Goal: Find specific page/section: Find specific page/section

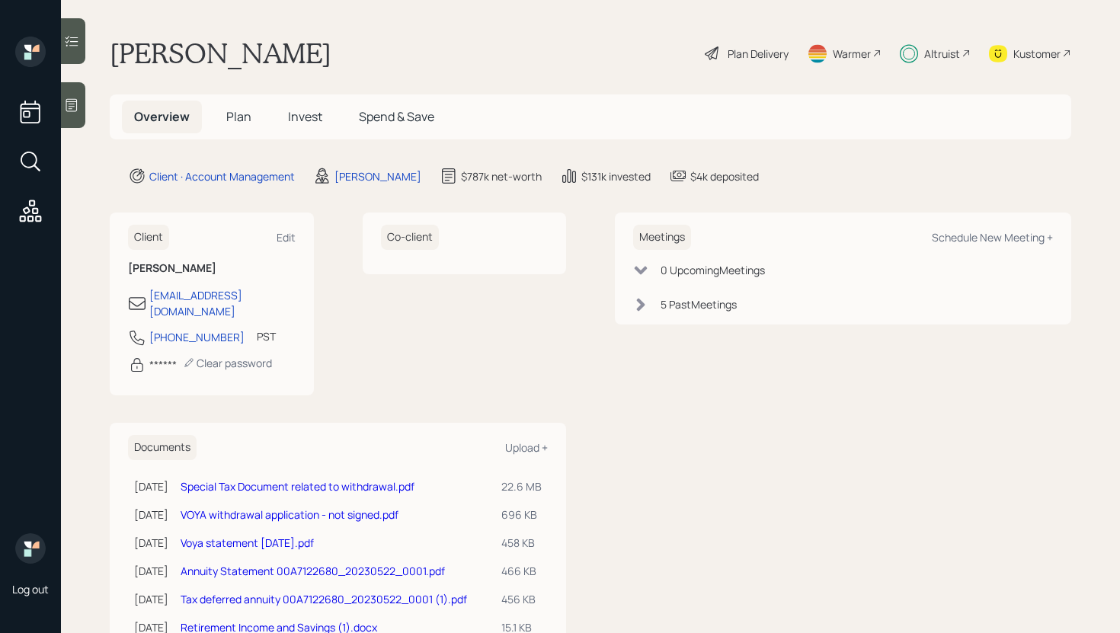
click at [67, 40] on icon at bounding box center [71, 41] width 15 height 15
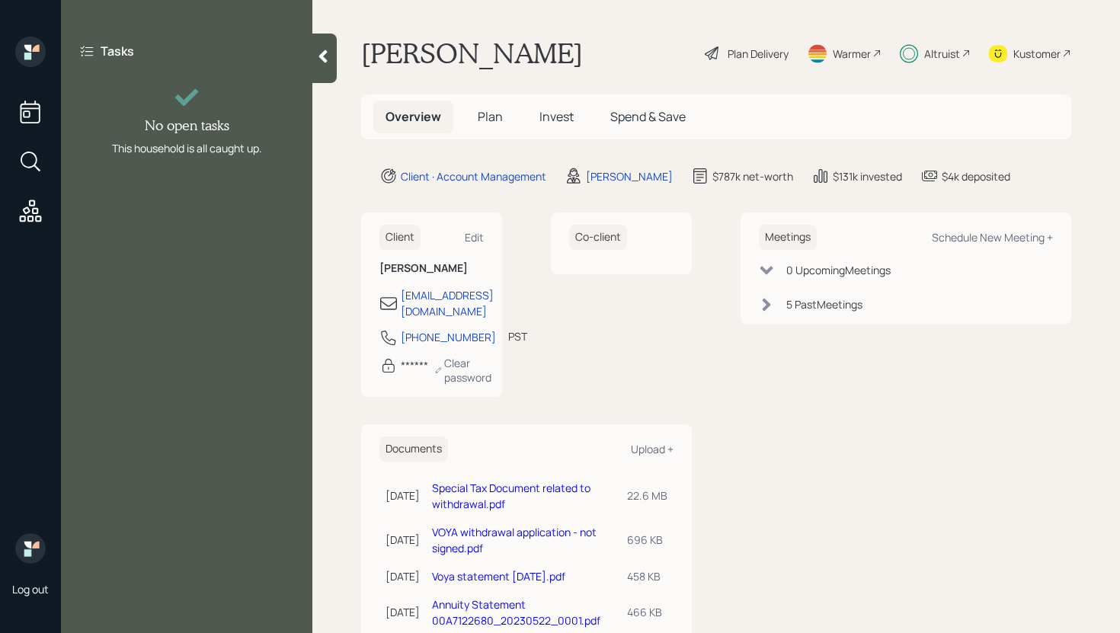
click at [323, 73] on div at bounding box center [324, 59] width 24 height 50
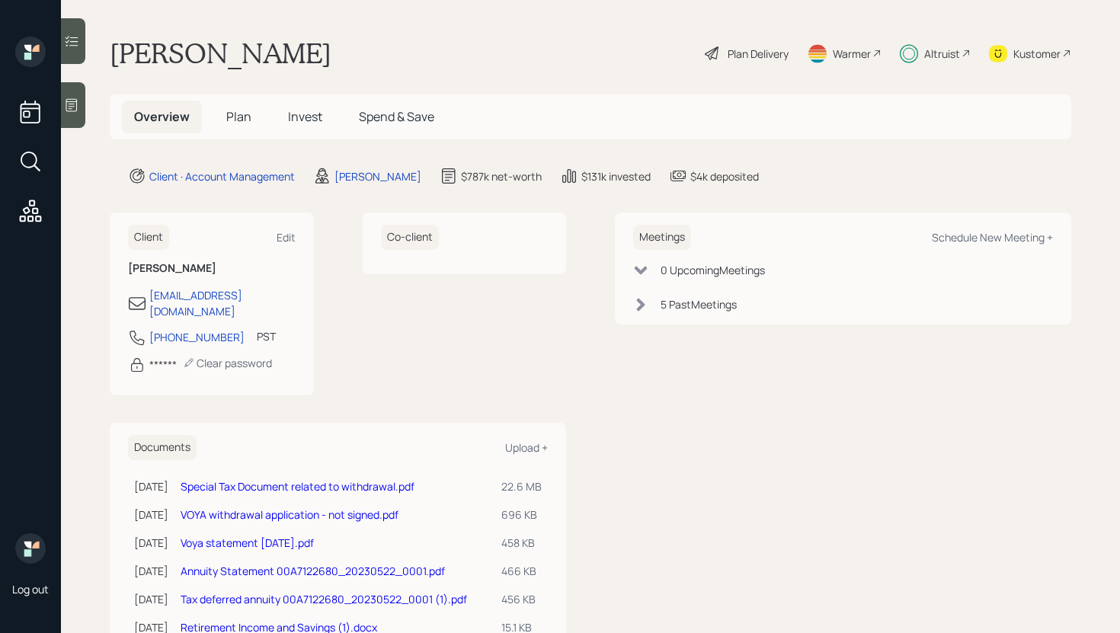
click at [325, 112] on h5 "Invest" at bounding box center [305, 117] width 59 height 33
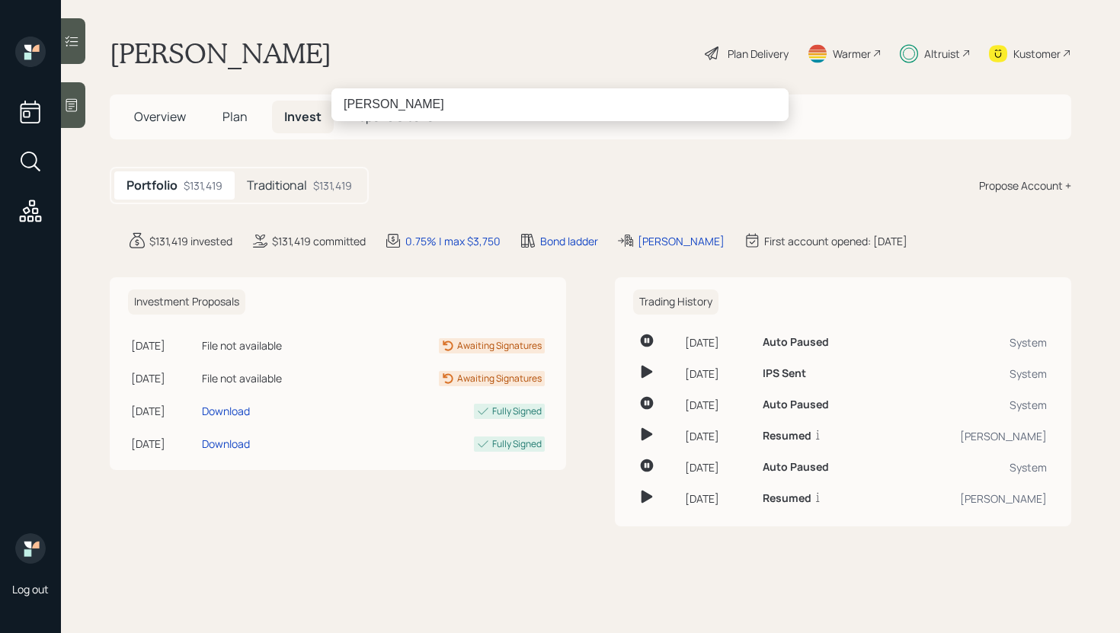
click at [447, 112] on input "[PERSON_NAME]" at bounding box center [560, 104] width 457 height 32
click at [348, 104] on input "[PERSON_NAME]" at bounding box center [560, 104] width 457 height 32
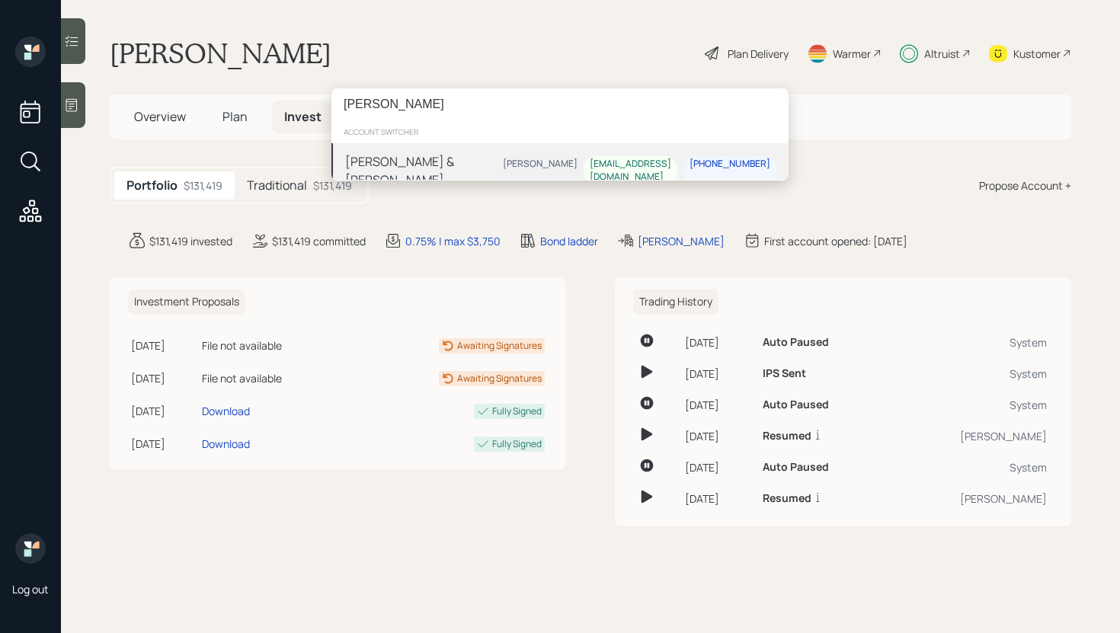
type input "[PERSON_NAME]"
click at [412, 167] on div "[PERSON_NAME] & [PERSON_NAME]" at bounding box center [421, 170] width 152 height 37
